Goal: Transaction & Acquisition: Purchase product/service

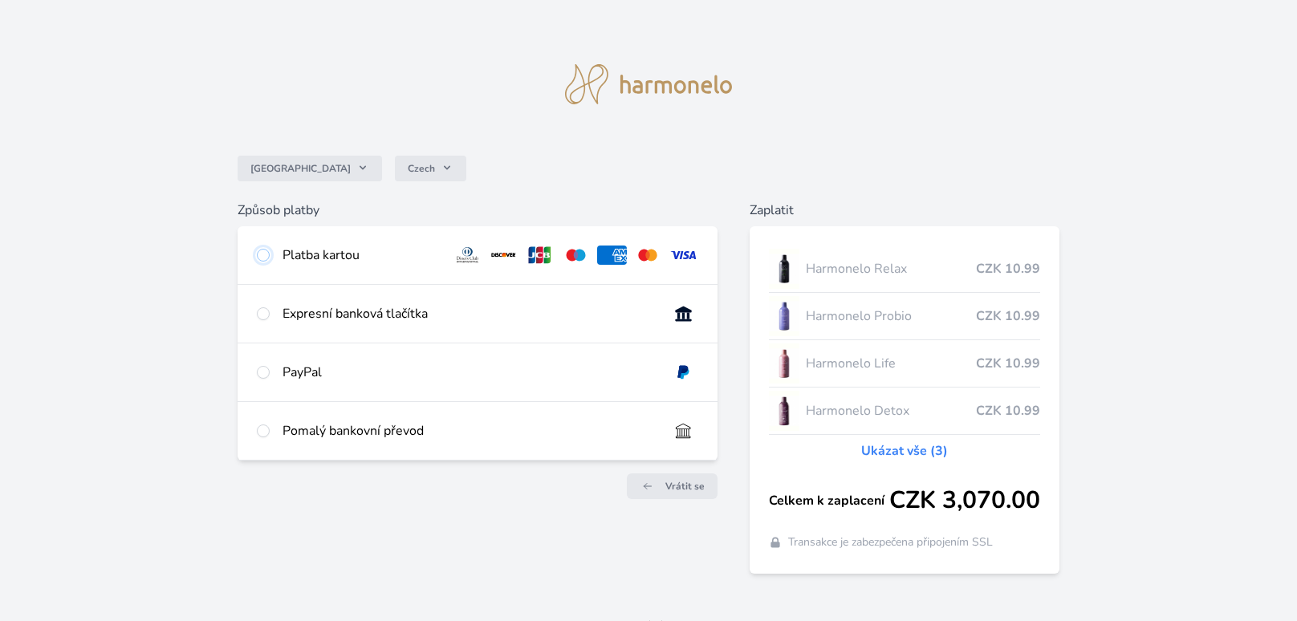
click at [266, 257] on input "radio" at bounding box center [263, 255] width 13 height 13
radio input "true"
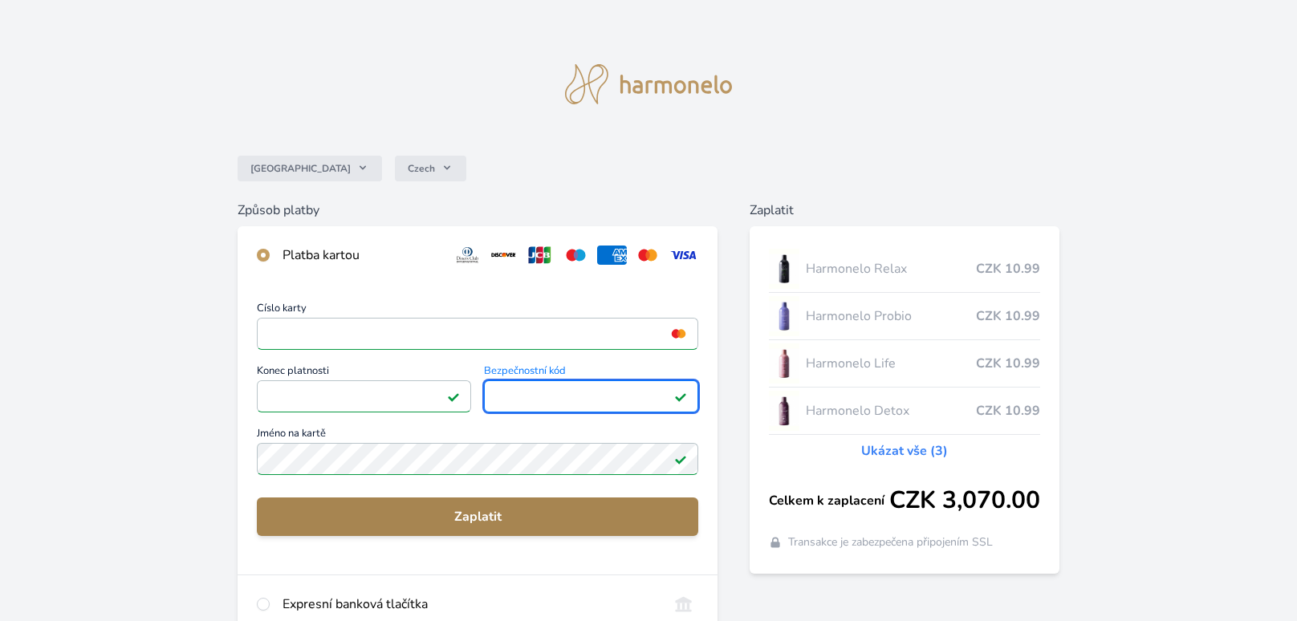
click at [472, 514] on span "Zaplatit" at bounding box center [478, 516] width 416 height 19
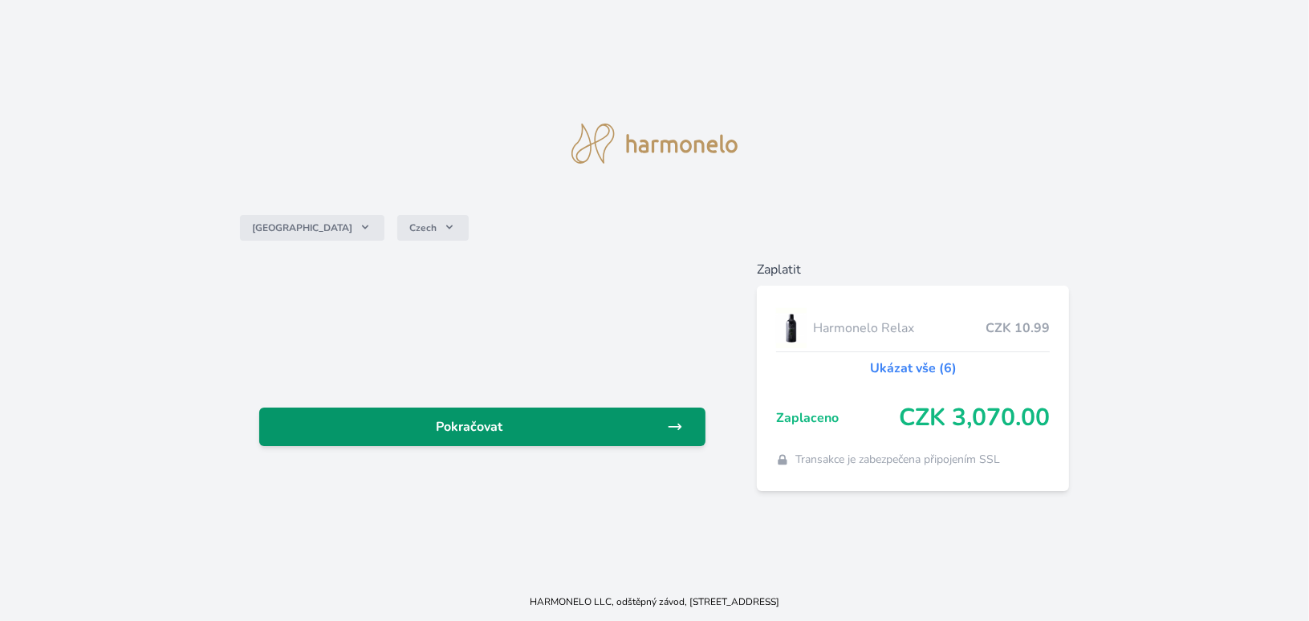
click at [465, 416] on link "Pokračovat" at bounding box center [482, 427] width 446 height 39
